Goal: Navigation & Orientation: Find specific page/section

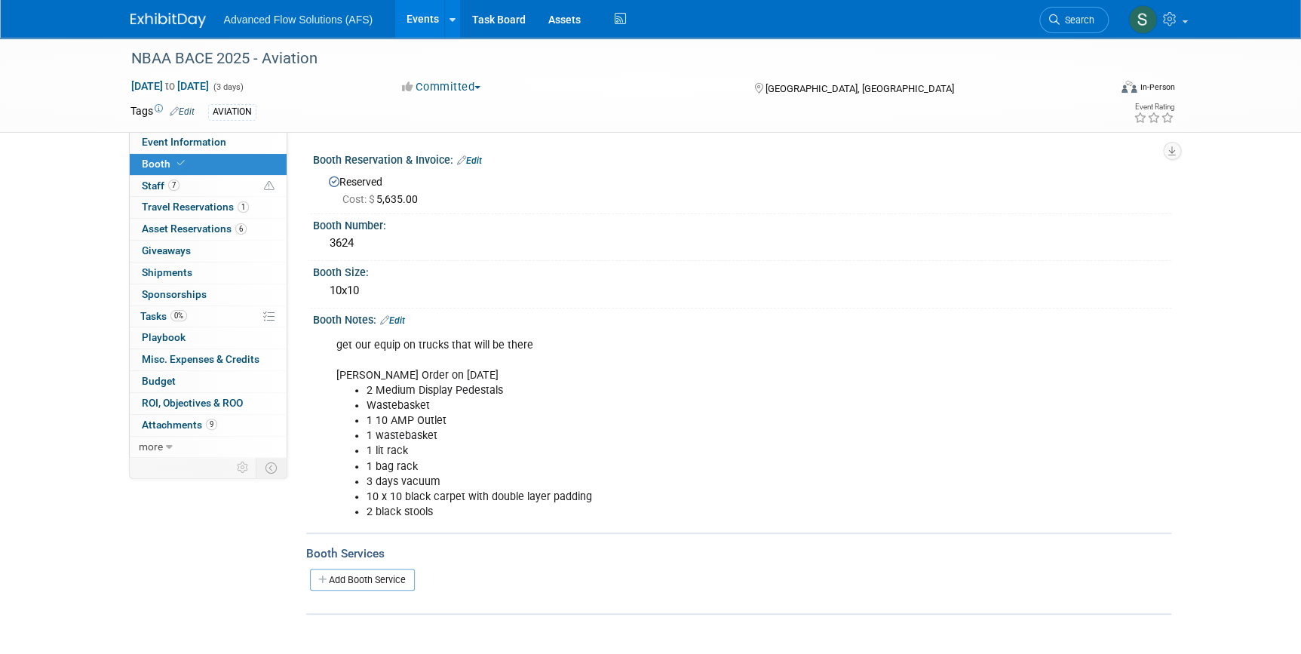
click at [143, 9] on link at bounding box center [177, 13] width 94 height 12
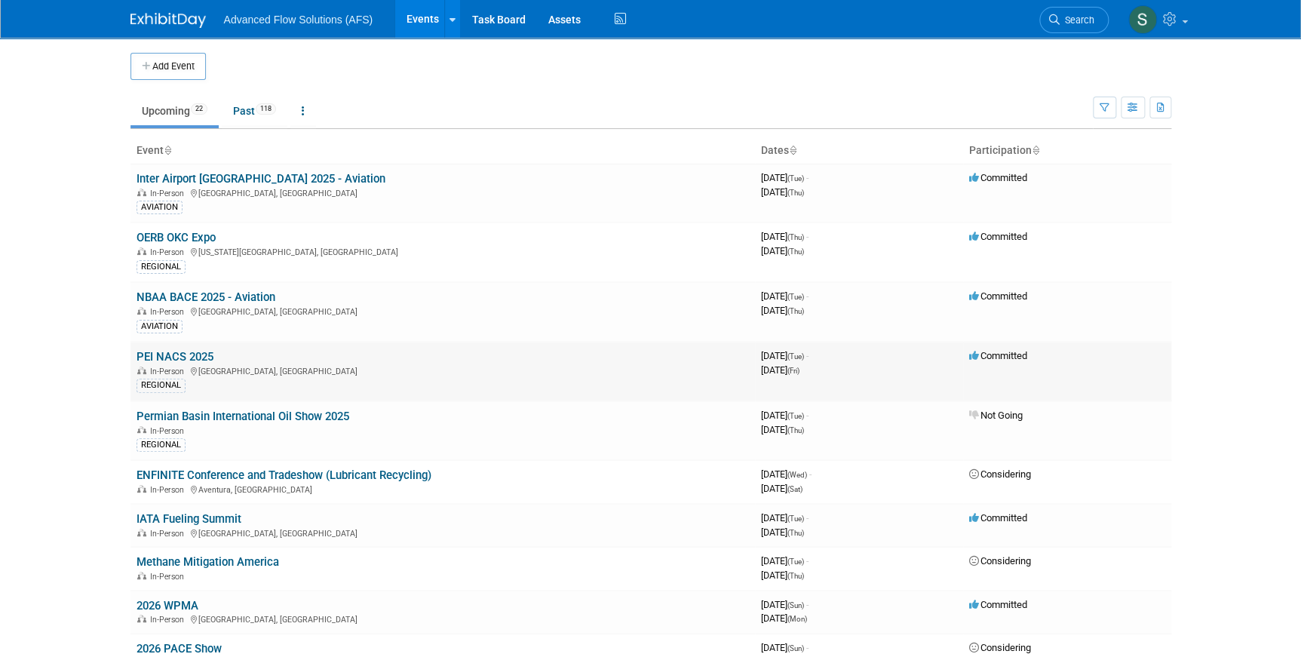
click at [167, 350] on link "PEI NACS 2025" at bounding box center [175, 357] width 77 height 14
